Goal: Information Seeking & Learning: Understand process/instructions

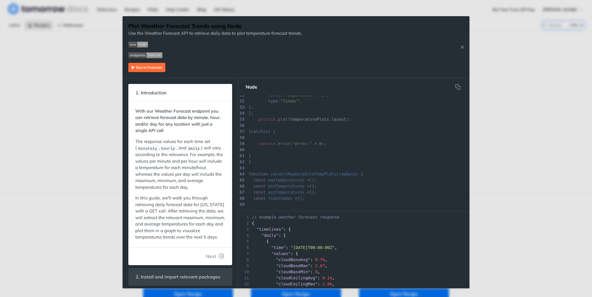
scroll to position [318, 0]
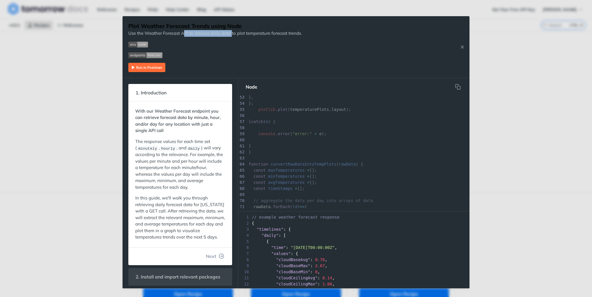
drag, startPoint x: 185, startPoint y: 32, endPoint x: 233, endPoint y: 31, distance: 47.5
click at [233, 31] on p "Use the Weather Forecast API to retrieve daily data to plot temperature forecas…" at bounding box center [215, 33] width 174 height 7
click at [238, 47] on span "Expand image" at bounding box center [215, 44] width 174 height 7
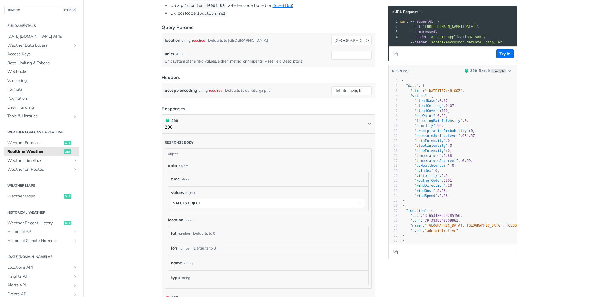
scroll to position [145, 0]
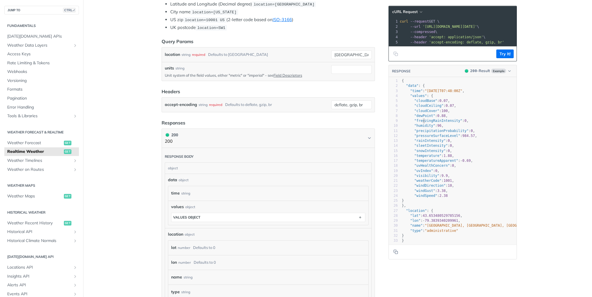
click at [422, 123] on span ""freezingRainIntensity"" at bounding box center [439, 121] width 48 height 4
click at [428, 137] on span ""pressureSurfaceLevel"" at bounding box center [438, 136] width 46 height 4
click at [431, 143] on pre ""rainIntensity" : 0 ," at bounding box center [469, 140] width 136 height 5
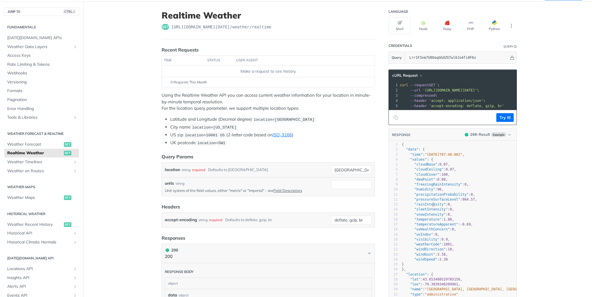
scroll to position [0, 0]
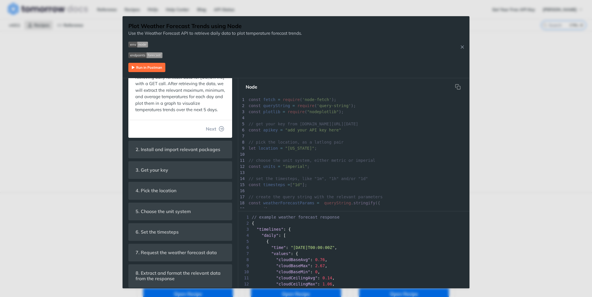
scroll to position [164, 0]
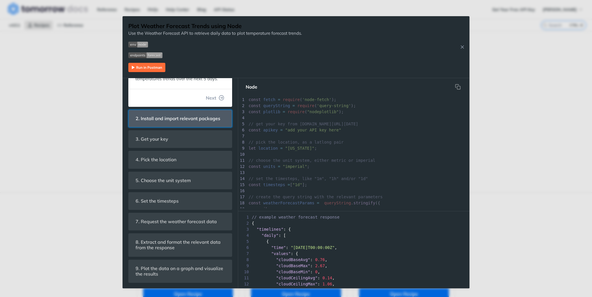
click at [181, 123] on span "2. Install and import relevant packages" at bounding box center [178, 118] width 93 height 11
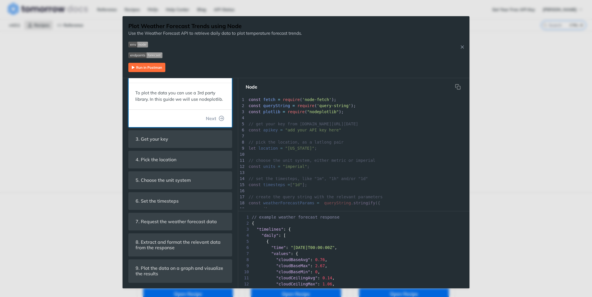
scroll to position [45, 0]
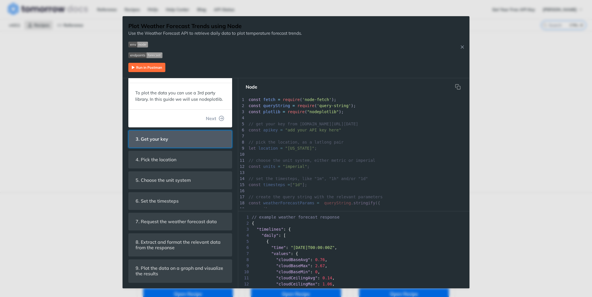
click at [170, 140] on span "3. Get your key" at bounding box center [152, 138] width 41 height 11
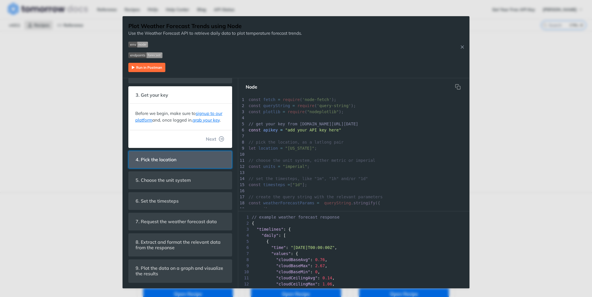
click at [169, 159] on span "4. Pick the location" at bounding box center [156, 159] width 49 height 11
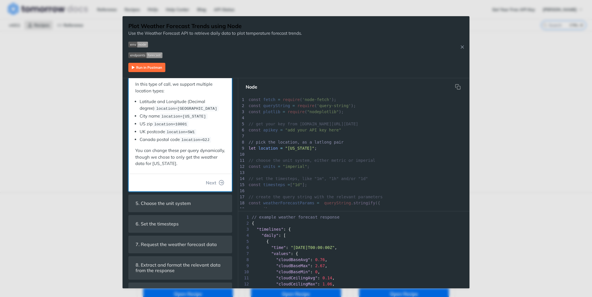
scroll to position [102, 0]
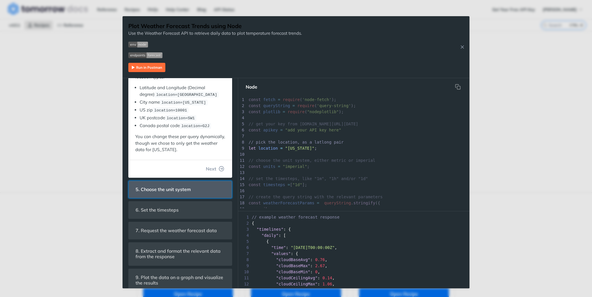
click at [180, 187] on span "5. Choose the unit system" at bounding box center [163, 189] width 63 height 11
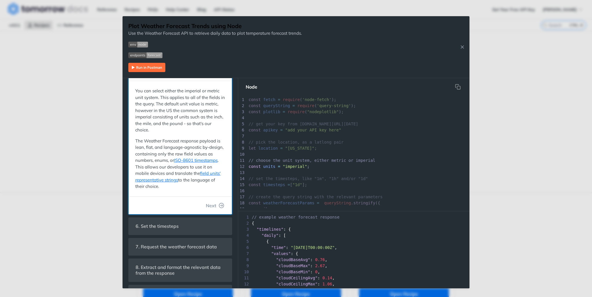
scroll to position [6, 0]
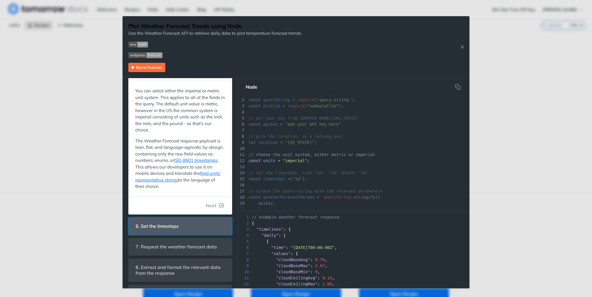
click at [169, 229] on span "6. Set the timesteps" at bounding box center [157, 225] width 51 height 11
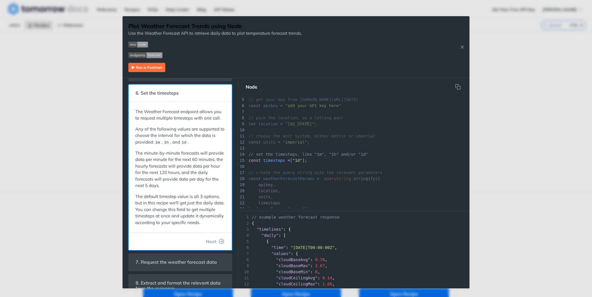
scroll to position [155, 0]
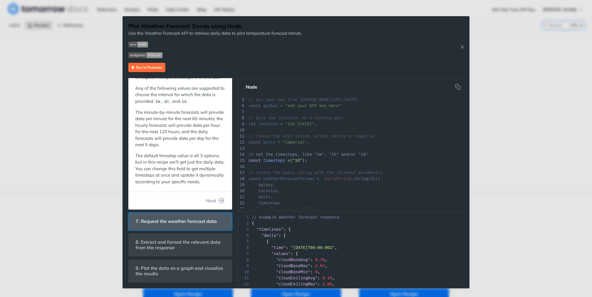
click at [180, 223] on span "7. Request the weather forecast data" at bounding box center [176, 221] width 89 height 11
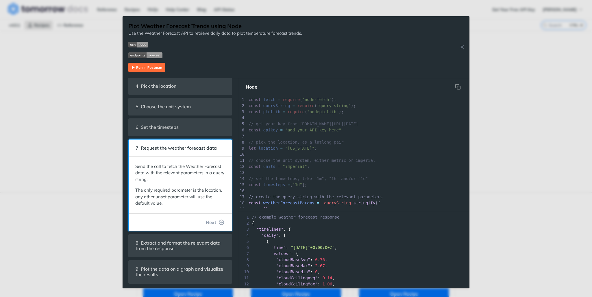
scroll to position [70, 0]
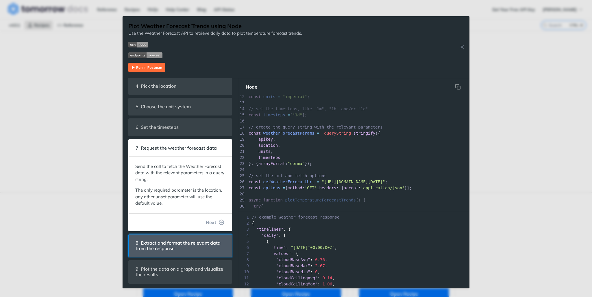
click at [178, 246] on span "8. Extract and format the relevant data from the response" at bounding box center [180, 245] width 97 height 17
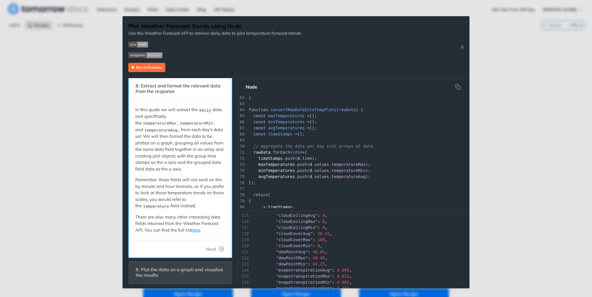
scroll to position [897, 0]
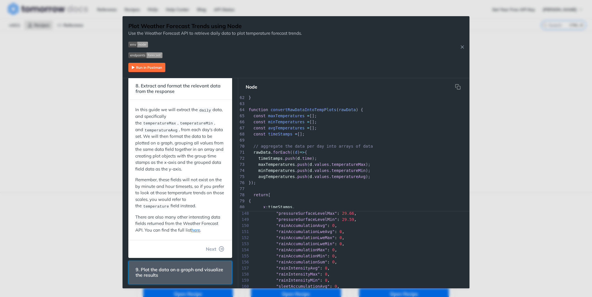
click at [171, 270] on span "9. Plot the data on a graph and visualize the results" at bounding box center [180, 272] width 97 height 17
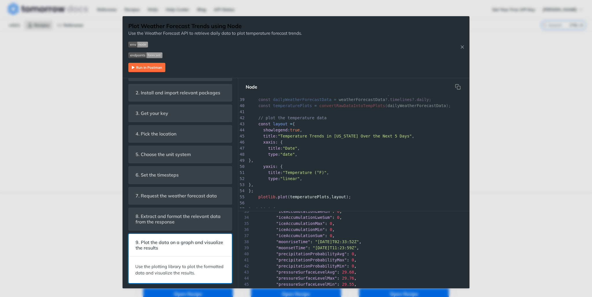
scroll to position [203, 0]
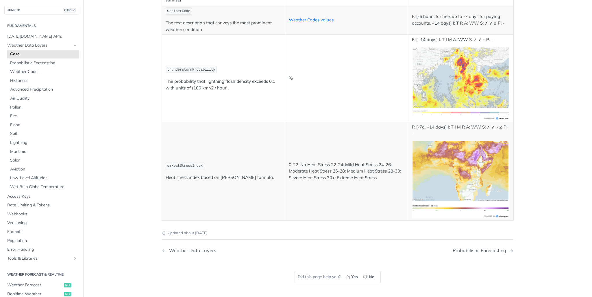
scroll to position [3107, 0]
